Goal: Communication & Community: Answer question/provide support

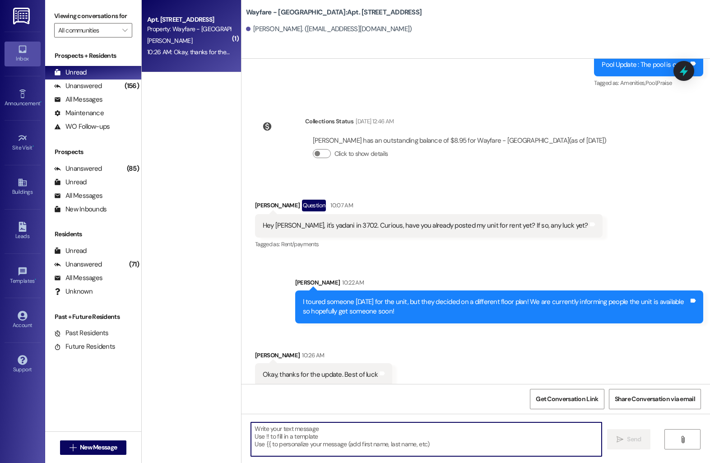
scroll to position [5873, 0]
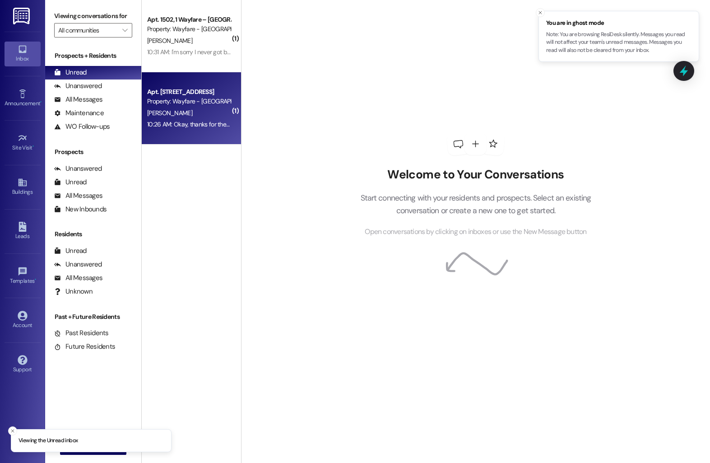
click at [176, 103] on div "Property: Wayfare - [GEOGRAPHIC_DATA]" at bounding box center [189, 101] width 84 height 9
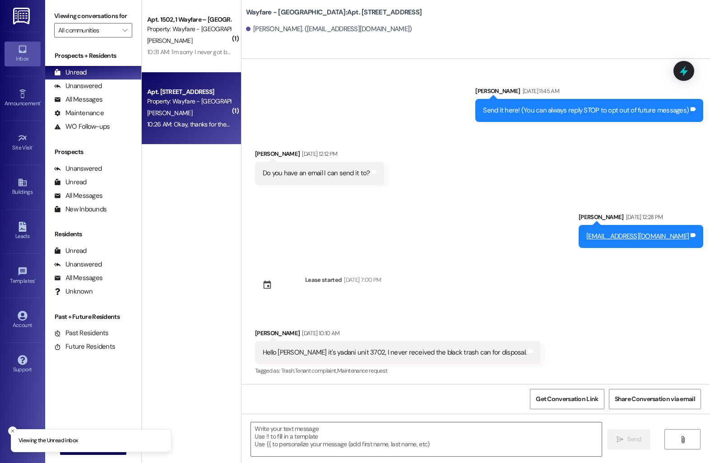
scroll to position [5886, 0]
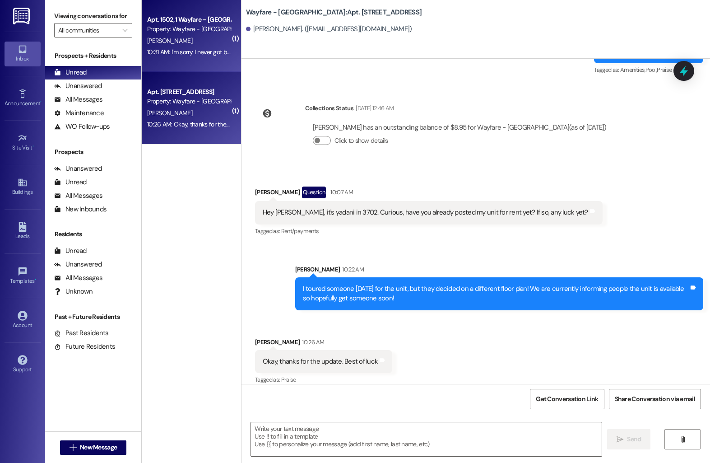
click at [175, 46] on div "[PERSON_NAME]" at bounding box center [188, 40] width 85 height 11
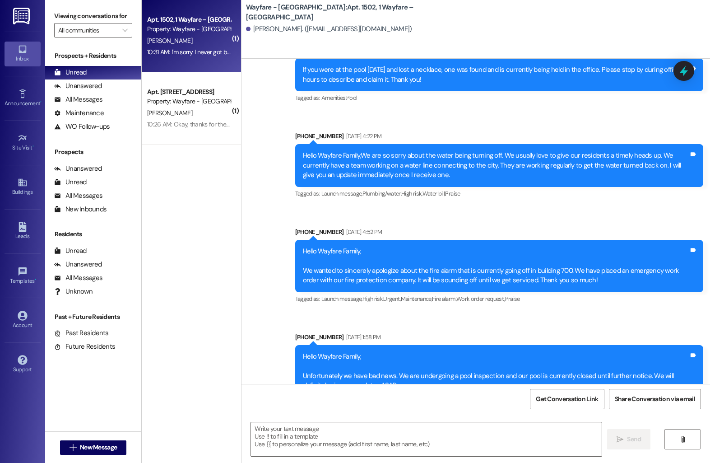
scroll to position [7218, 0]
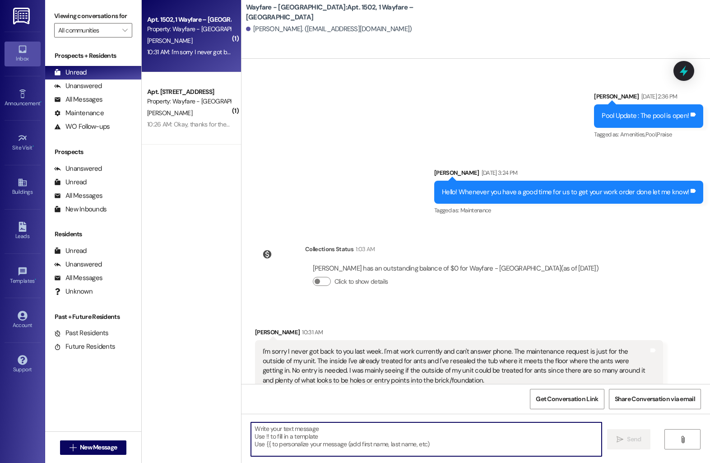
click at [292, 434] on textarea at bounding box center [426, 439] width 351 height 34
type textarea "Okay, we can do that!"
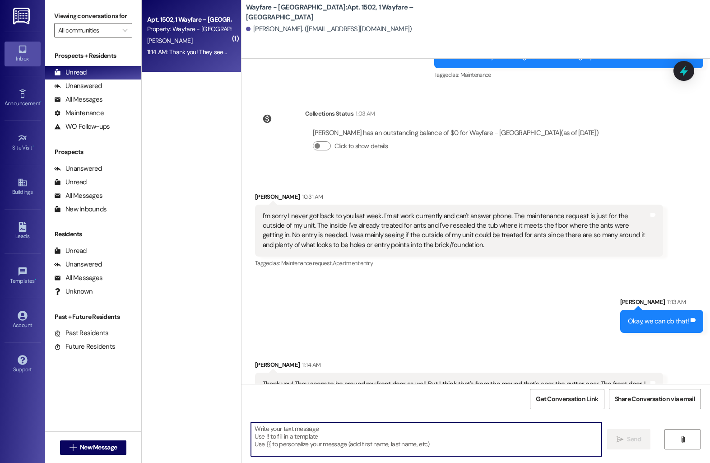
scroll to position [7354, 0]
